Goal: Information Seeking & Learning: Learn about a topic

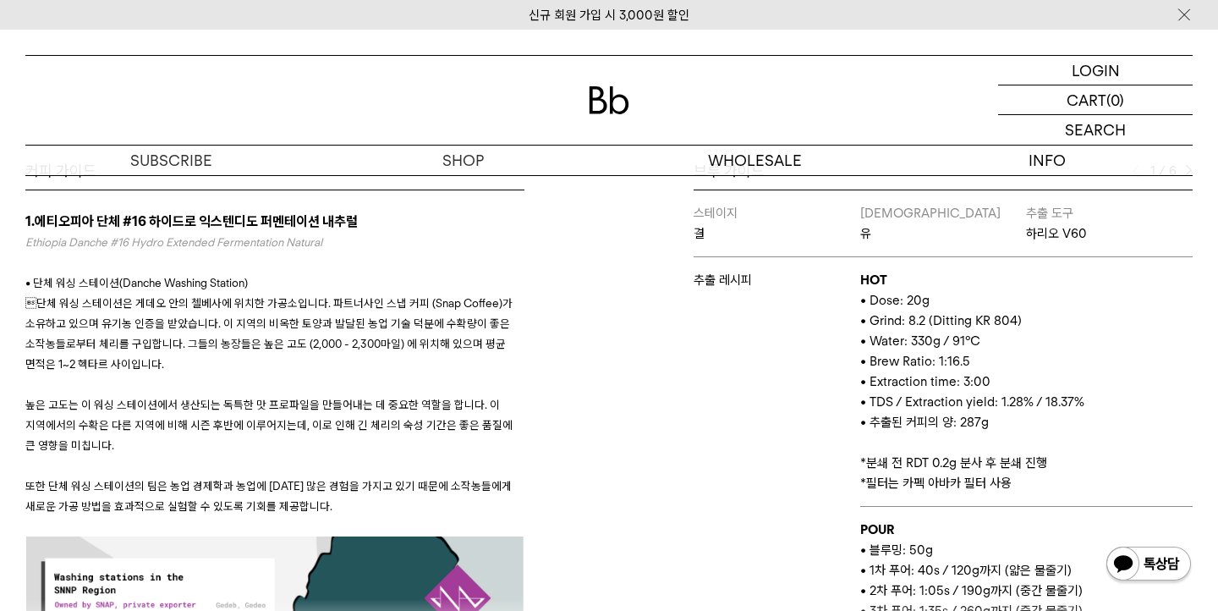
scroll to position [733, 0]
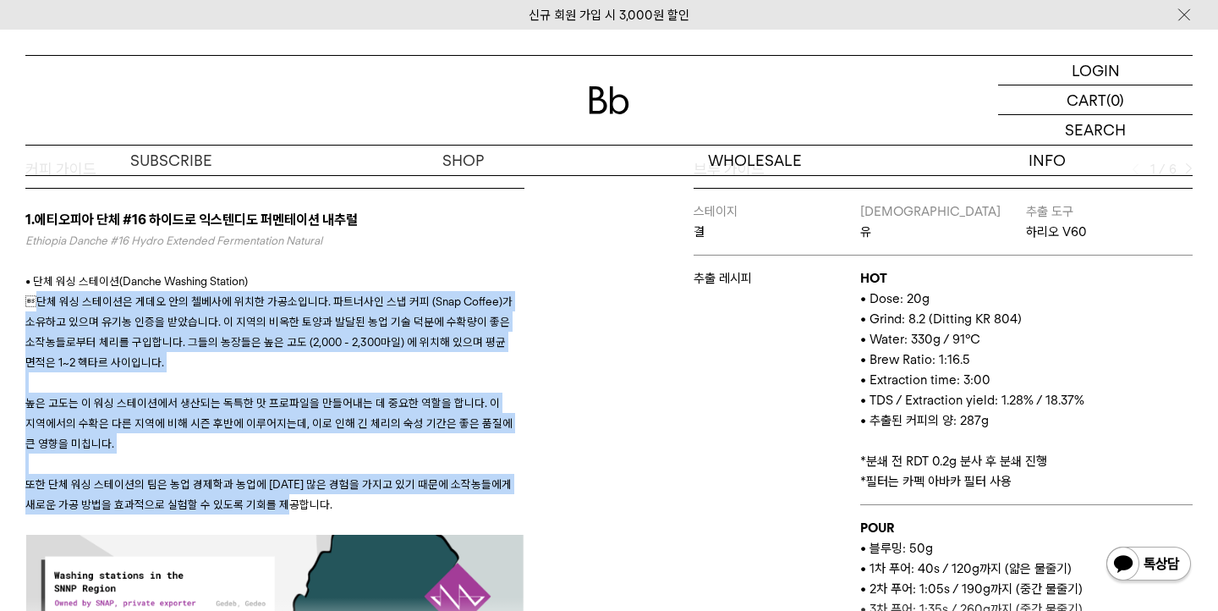
drag, startPoint x: 28, startPoint y: 302, endPoint x: 286, endPoint y: 502, distance: 326.3
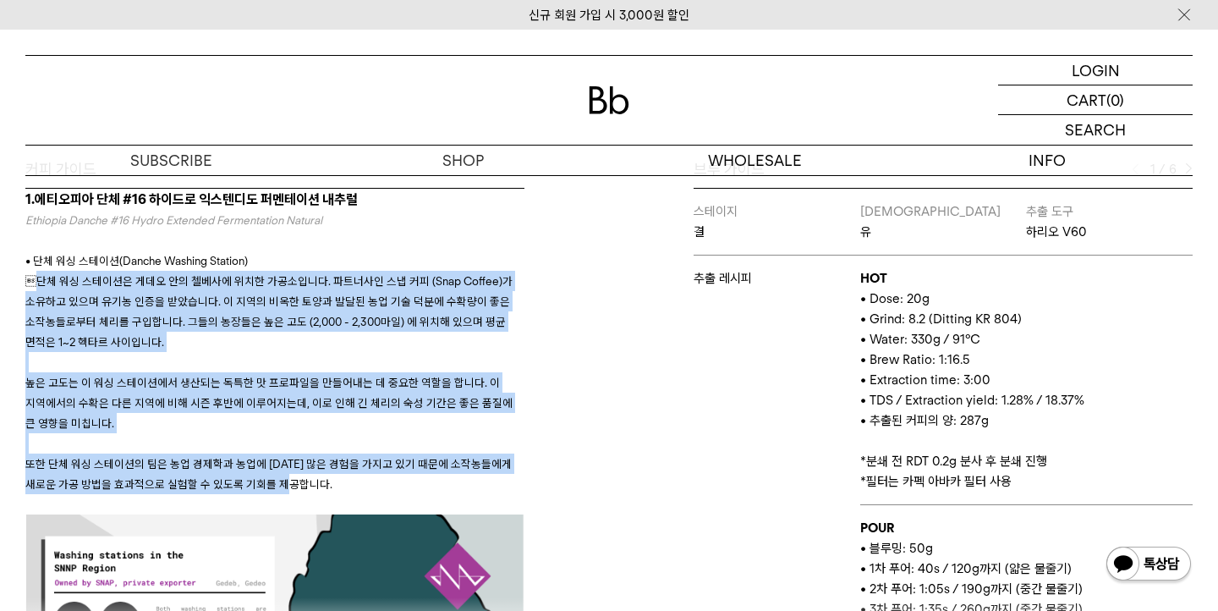
scroll to position [0, 0]
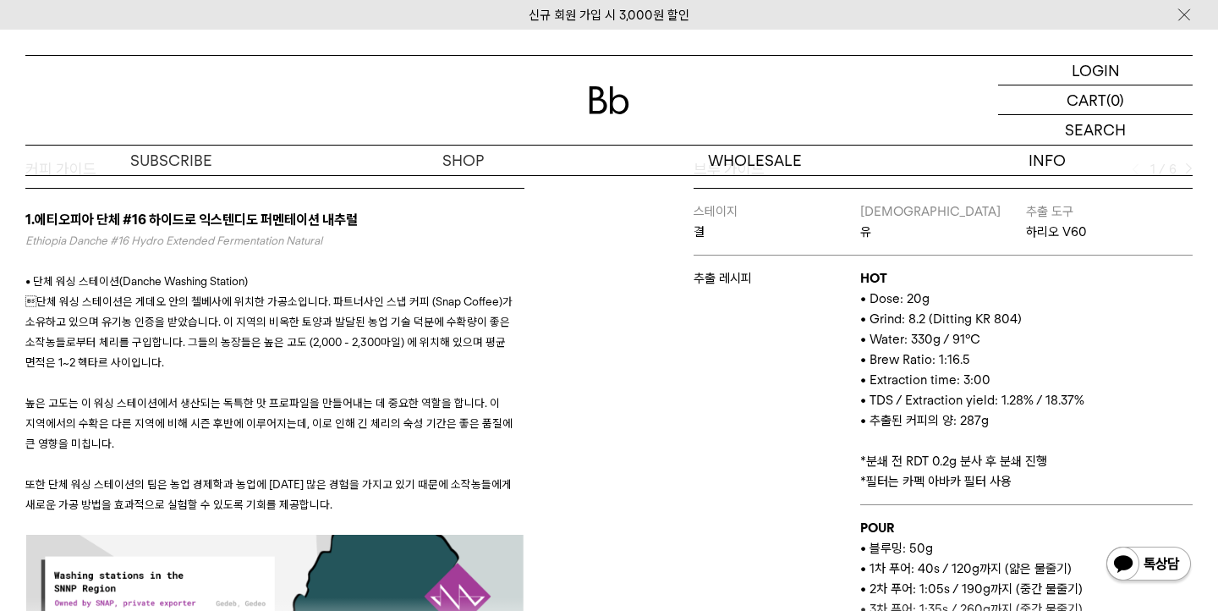
click at [303, 502] on p "또한 단체 워싱 스테이션의 팀은 농업 경제학과 농업에 [DATE] 많은 경험을 가지고 있기 때문에 소작농들에게 새로운 가공 방법을 효과적으로 …" at bounding box center [274, 494] width 499 height 41
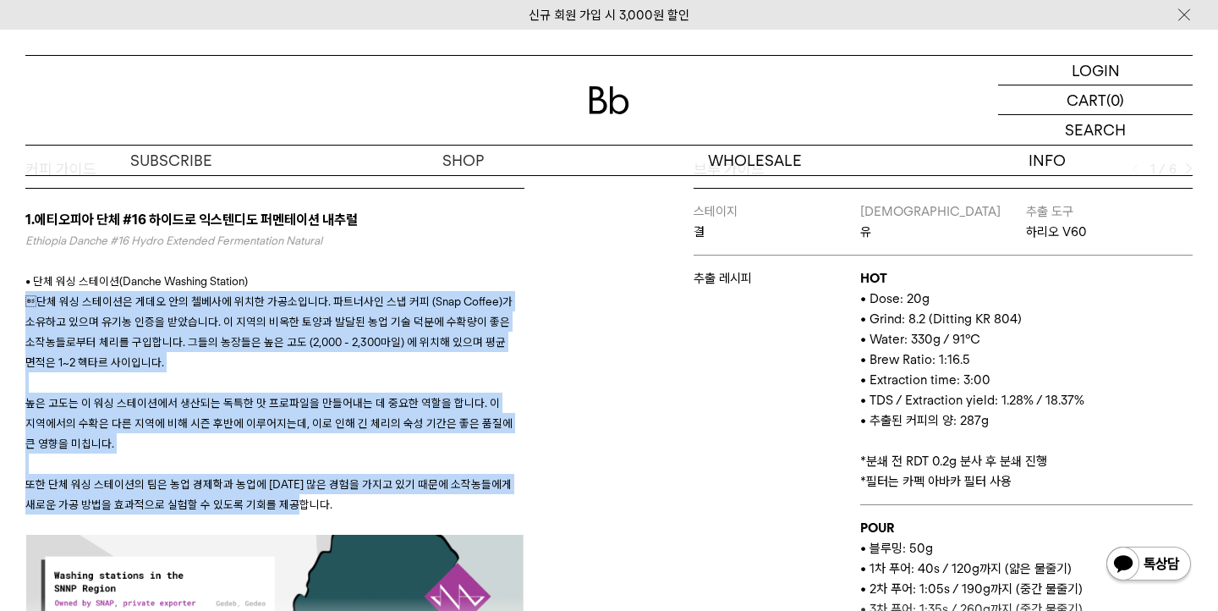
drag, startPoint x: 297, startPoint y: 504, endPoint x: 19, endPoint y: 301, distance: 343.9
click at [19, 301] on div "커피 가이드 1.에티오피아 단체 #16 하이드로 익스텐디도 퍼멘테이션 내추럴 Ethiopia Danche #16 Hydro Extended F…" at bounding box center [313, 408] width 592 height 498
copy div " lo ip dolor sit am cons adi elitse. doeiu te in (Utla Etdolo)m aliq eni adm v…"
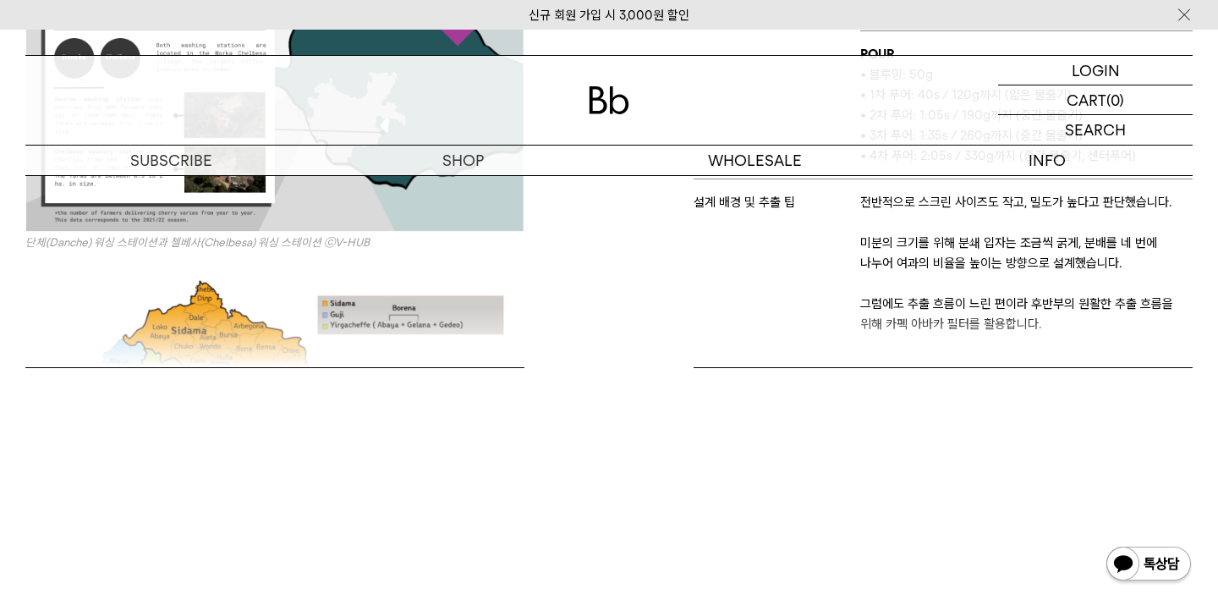
scroll to position [1009, 0]
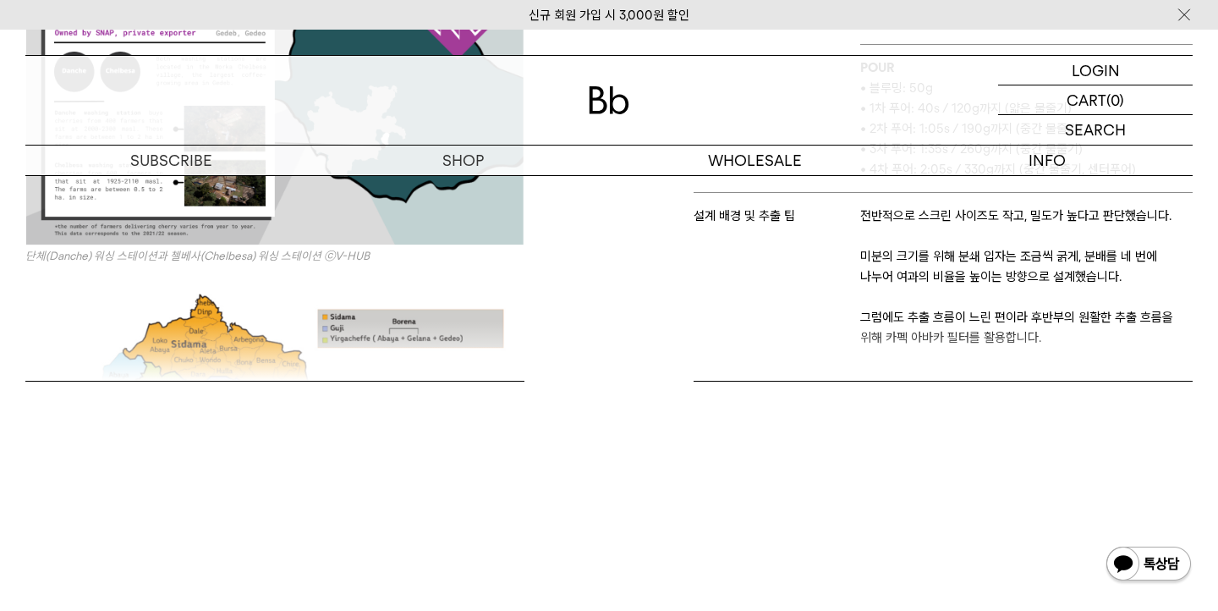
click at [601, 399] on div "커피 가이드 1.에티오피아 단체 #16 하이드로 익스텐디도 퍼멘테이션 내추럴 Ethiopia Danche #16 Hydro Extended F…" at bounding box center [609, 174] width 1185 height 583
click at [450, 338] on div "커피 가이드 1.에티오피아 단체 #16 하이드로 익스텐디도 퍼멘테이션 내추럴 Ethiopia Danche #16 Hydro Extended F…" at bounding box center [313, 132] width 592 height 498
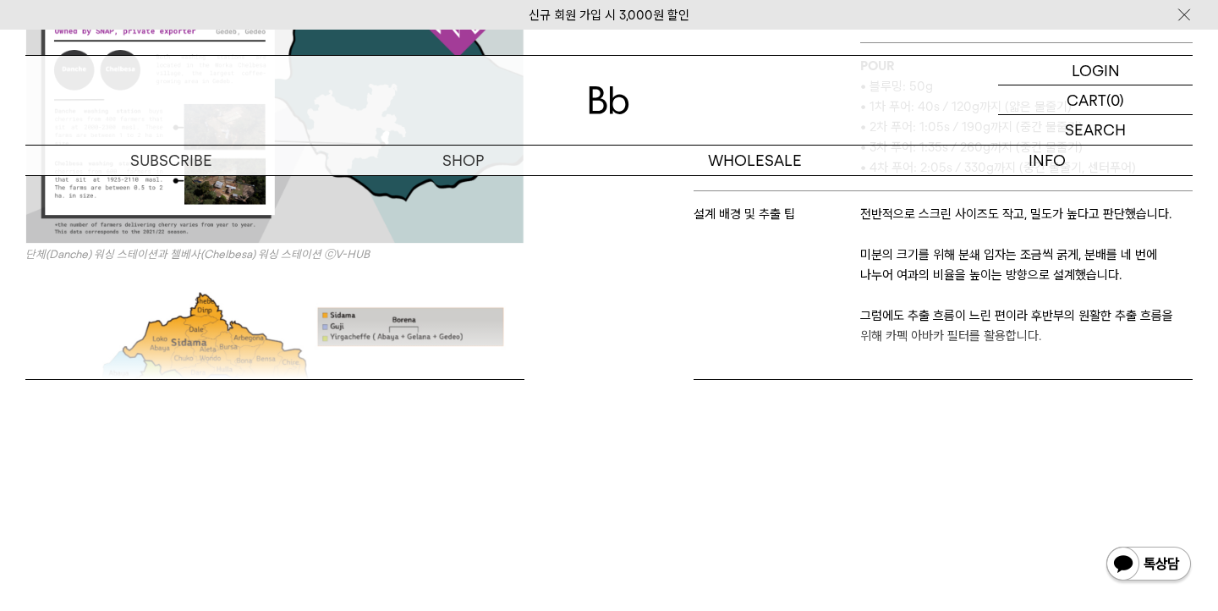
scroll to position [909, 0]
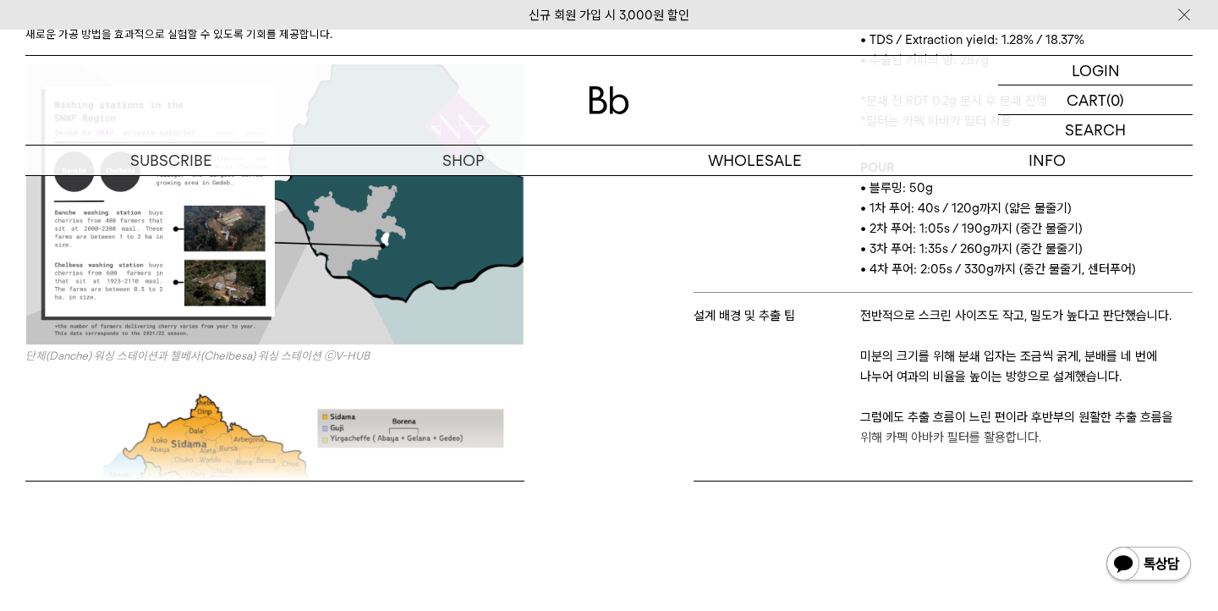
click at [364, 345] on p "단체(Danche) 워싱 스테이션과 첼베사(Chelbesa) 워싱 스테 ﻿ 이션 ⓒ V-HUB" at bounding box center [274, 214] width 499 height 301
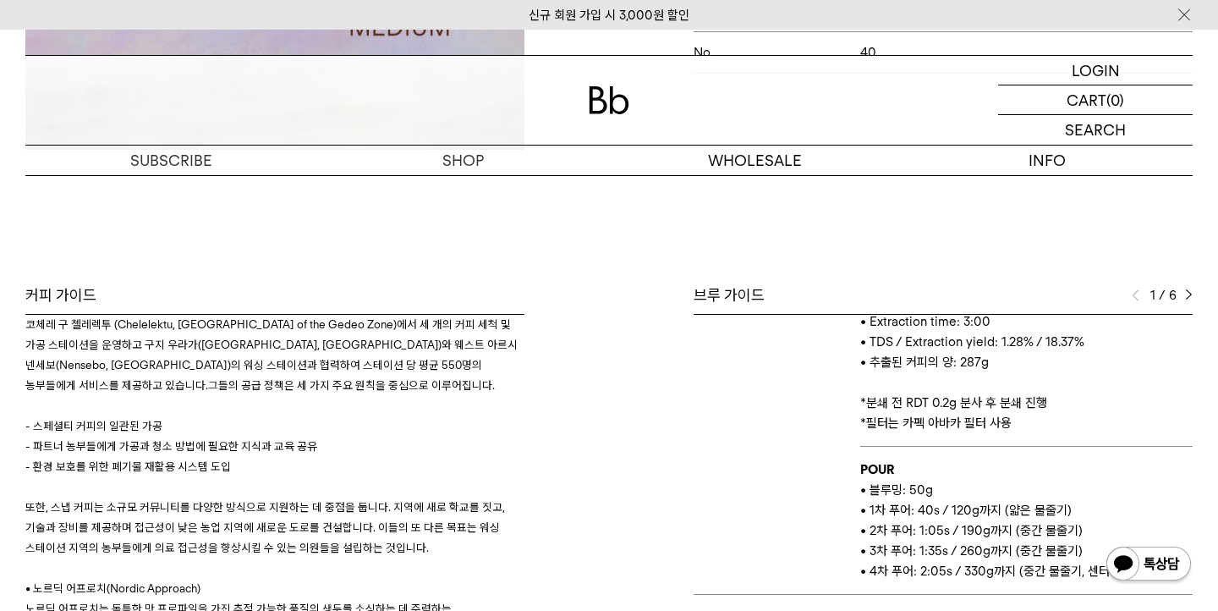
scroll to position [1484, 0]
click at [381, 556] on p at bounding box center [274, 566] width 499 height 20
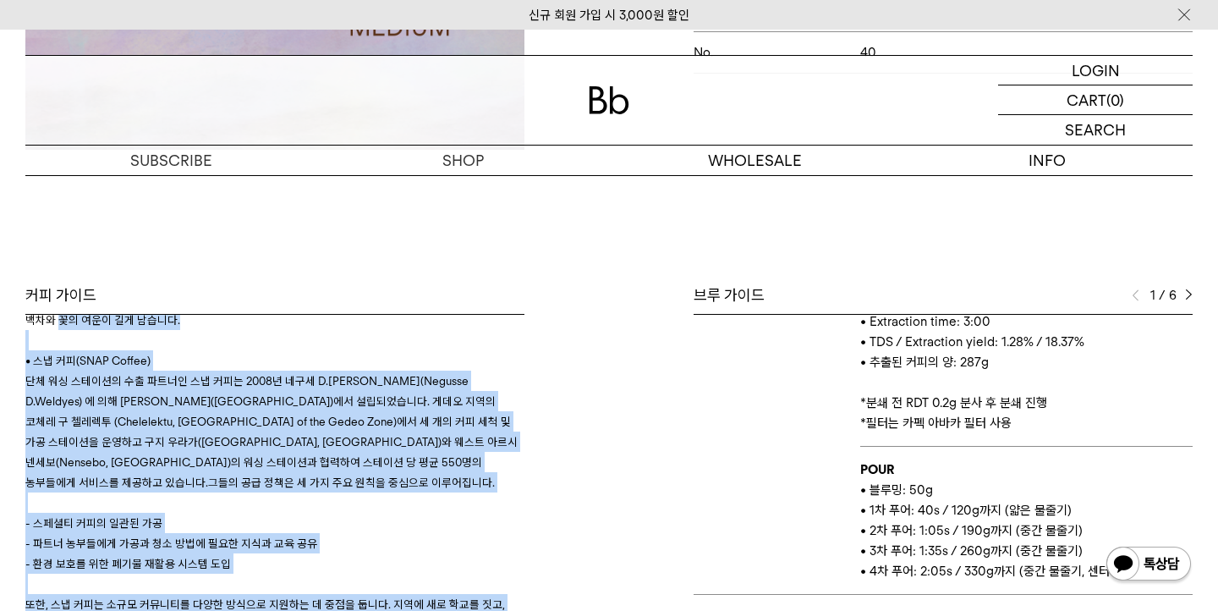
scroll to position [1380, 0]
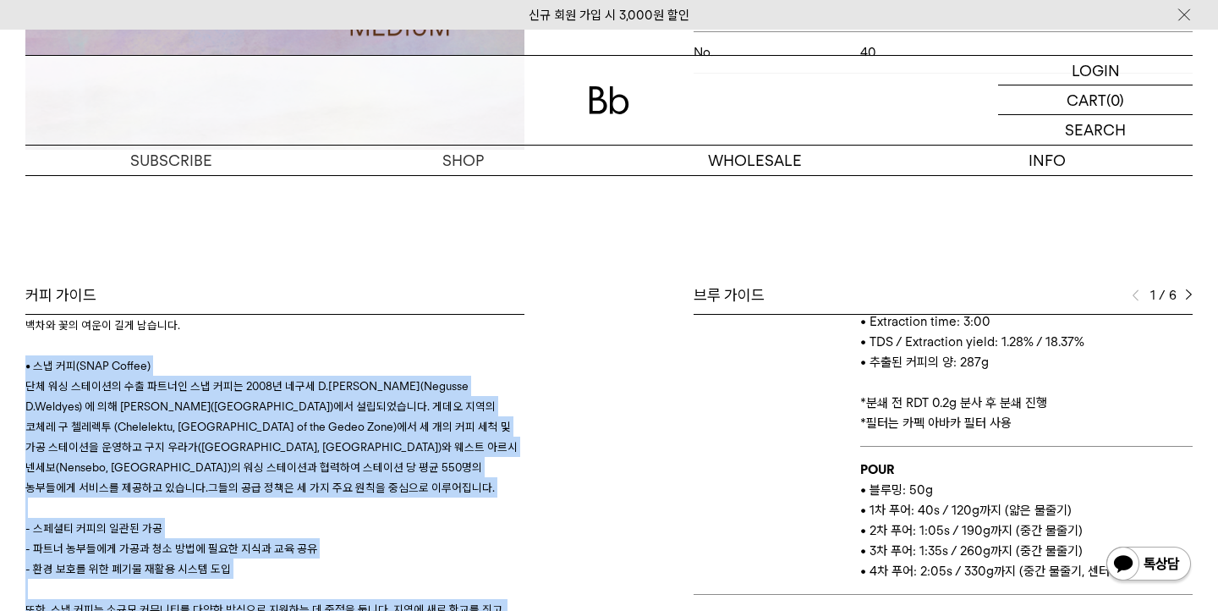
drag, startPoint x: 377, startPoint y: 577, endPoint x: 27, endPoint y: 360, distance: 411.8
click at [27, 360] on div "생산자는 이 커피의 가공방식을 두 가지로 표현합니다. 하이드로 익스텐디드 퍼멘테이션(Hydro Extended Fermentation), 그리…" at bounding box center [274, 589] width 499 height 792
copy div "• ​스냅 커피(SNAP Coffee) 단체 워싱 스테이션의 수출 파트너인 스냅 커피는 2008년 네구세 D.웰드예스(Negusse D.Wel…"
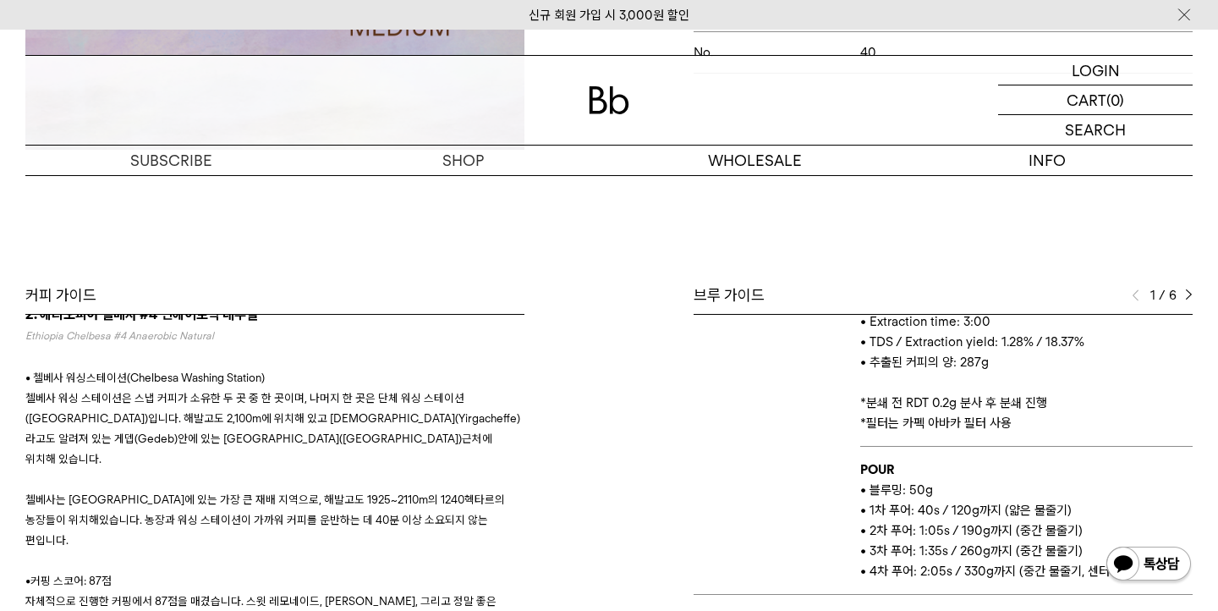
scroll to position [2054, 0]
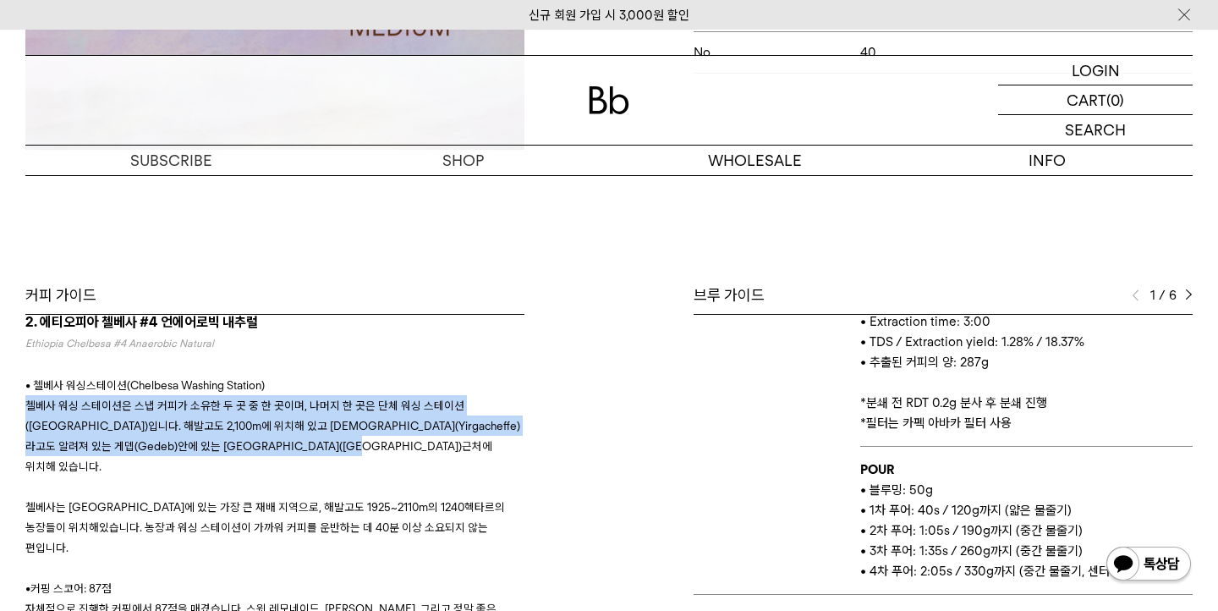
drag, startPoint x: 16, startPoint y: 386, endPoint x: 330, endPoint y: 432, distance: 317.3
click at [330, 432] on div "커피 가이드 1.에티오피아 단체 #16 하이드로 익스텐디도 퍼멘테이션 내추럴 Ethiopia Danche #16 Hydro Extended F…" at bounding box center [313, 534] width 592 height 498
copy span "첼베사 워싱 스테이션은 스냅 커피가 소유한 두 곳 중 한 곳이며, 나머지 한 곳은 단체 워싱 스테이션(Danche Washing Station…"
click at [191, 416] on p "첼베사 워싱 스테이션은 스냅 커피가 소유한 두 곳 중 한 곳이며, 나머지 한 곳은 단체 워싱 스테이션(Danche Washing Station…" at bounding box center [274, 435] width 499 height 81
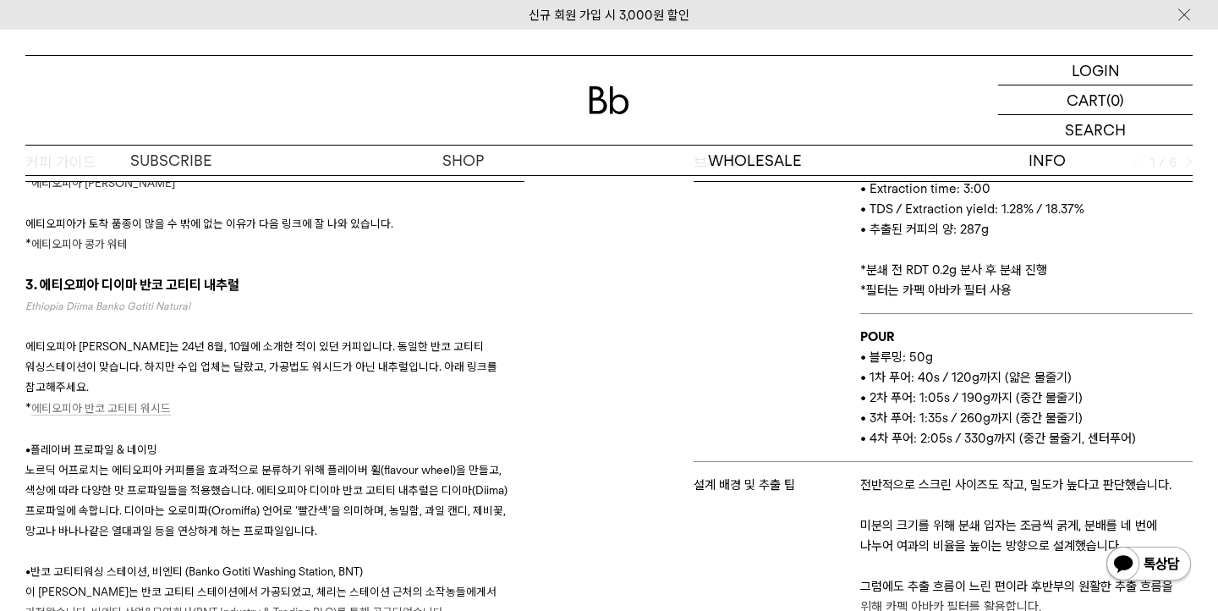
scroll to position [2478, 0]
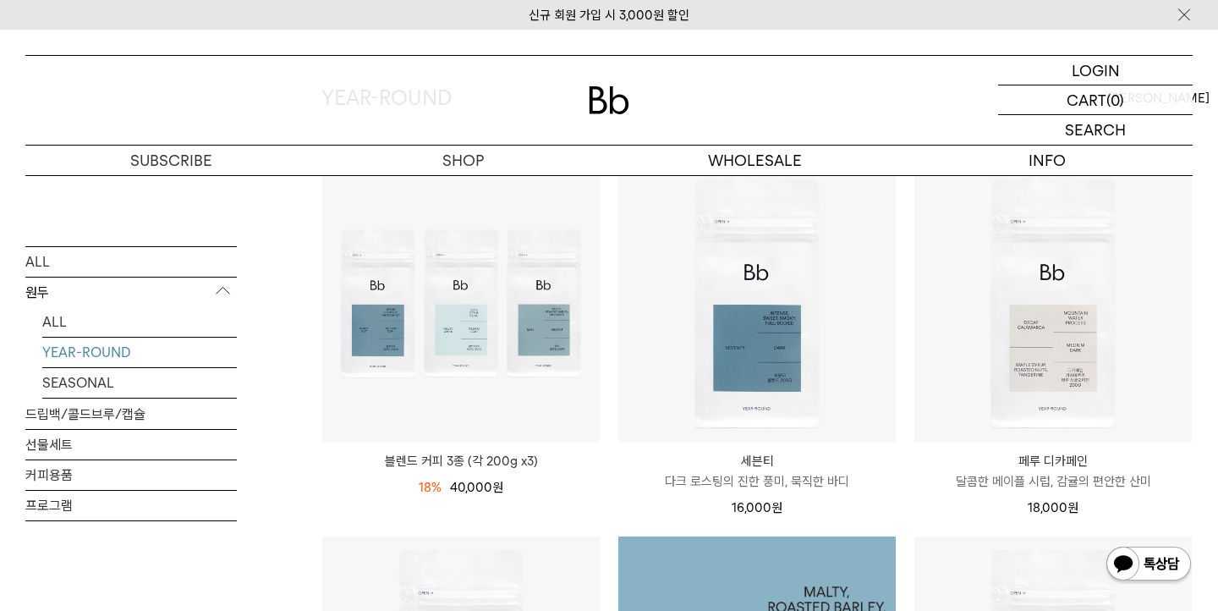
scroll to position [131, 0]
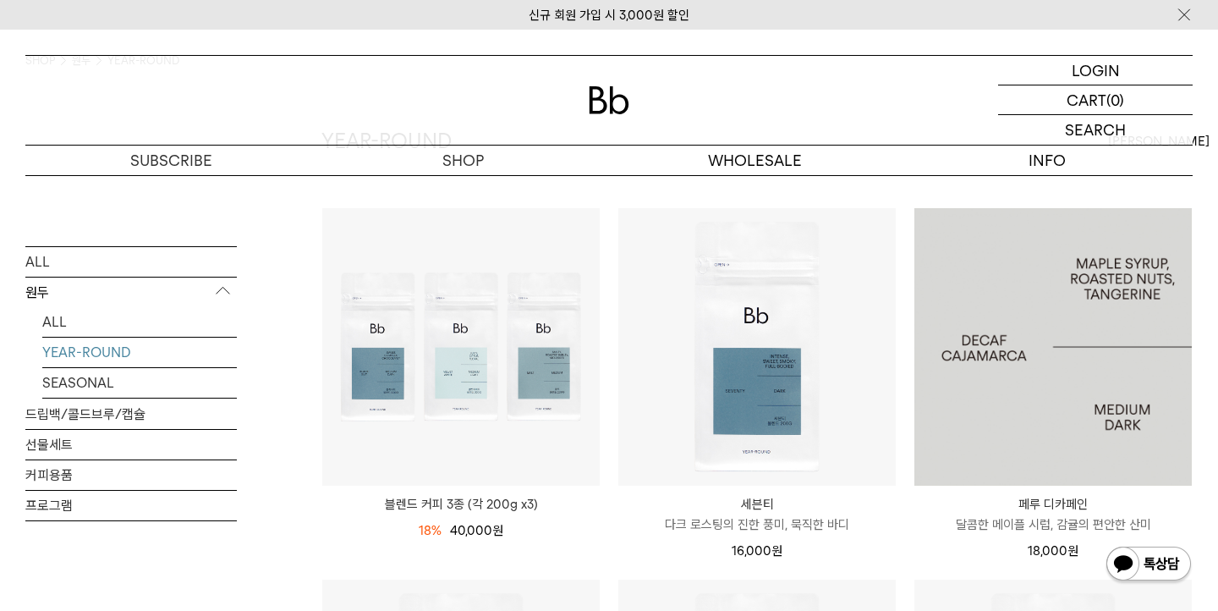
click at [996, 399] on img at bounding box center [1054, 347] width 278 height 278
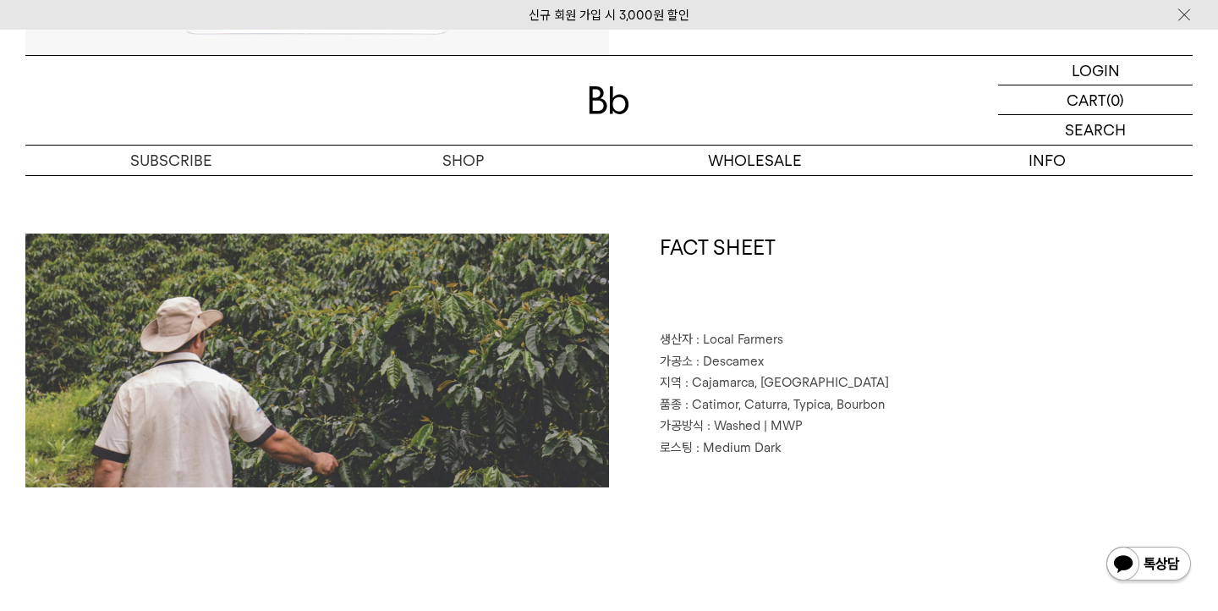
scroll to position [725, 0]
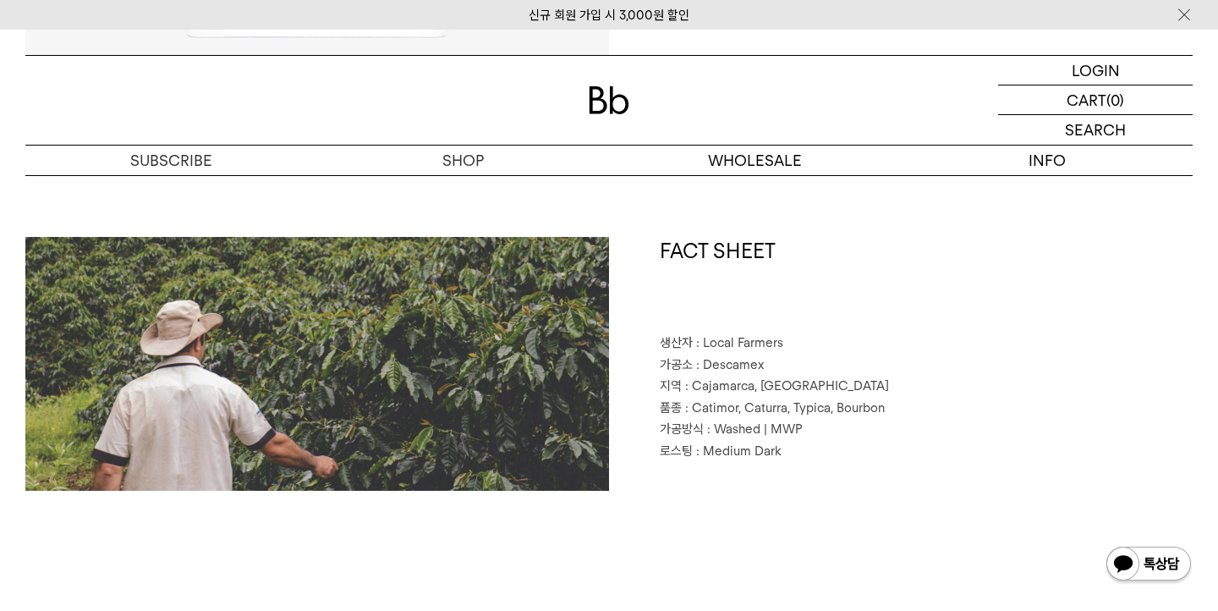
drag, startPoint x: 701, startPoint y: 366, endPoint x: 761, endPoint y: 370, distance: 61.0
click at [761, 370] on span ": Descamex" at bounding box center [730, 364] width 68 height 15
